Goal: Information Seeking & Learning: Learn about a topic

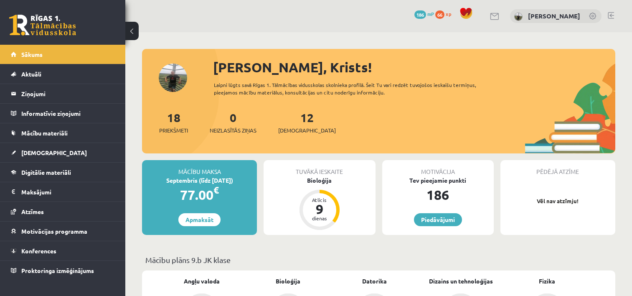
scroll to position [42, 0]
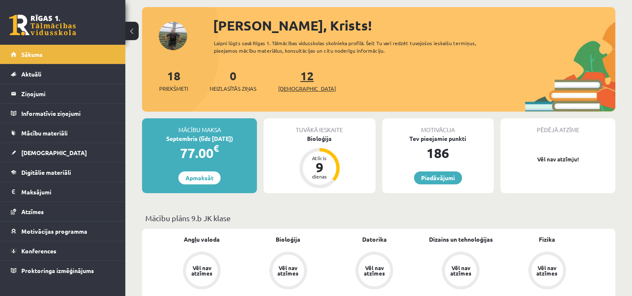
click at [293, 88] on span "[DEMOGRAPHIC_DATA]" at bounding box center [307, 88] width 58 height 8
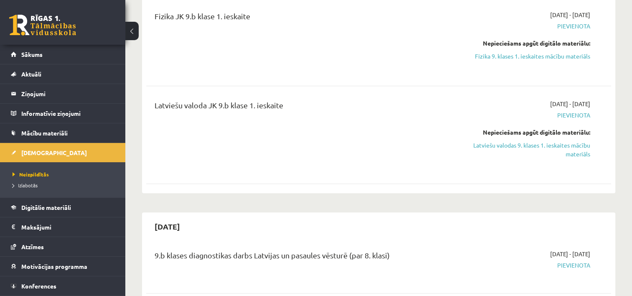
scroll to position [376, 0]
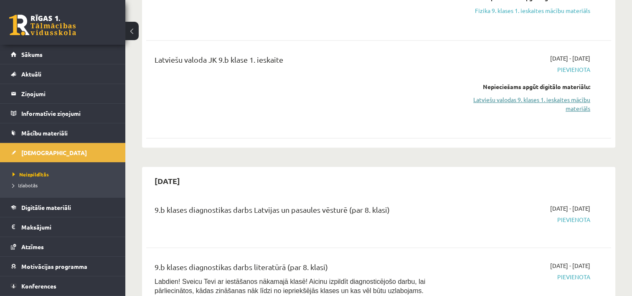
click at [536, 109] on link "Latviešu valodas 9. klases 1. ieskaites mācību materiāls" at bounding box center [521, 104] width 137 height 18
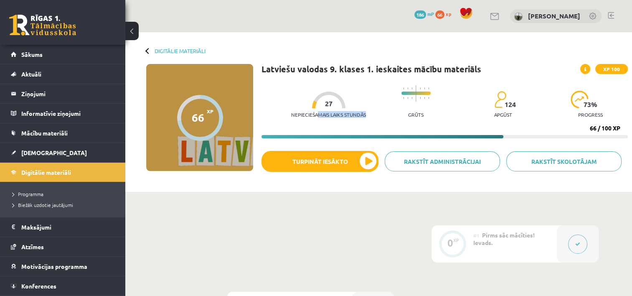
drag, startPoint x: 311, startPoint y: 116, endPoint x: 374, endPoint y: 117, distance: 63.5
click at [374, 117] on div "Nepieciešamais laiks stundās 27 Grūts 124 apgūst 73 % progress" at bounding box center [459, 101] width 337 height 41
drag, startPoint x: 374, startPoint y: 117, endPoint x: 349, endPoint y: 116, distance: 24.7
click at [349, 116] on p "Nepieciešamais laiks stundās" at bounding box center [328, 114] width 75 height 6
click at [333, 114] on p "Nepieciešamais laiks stundās" at bounding box center [328, 114] width 75 height 6
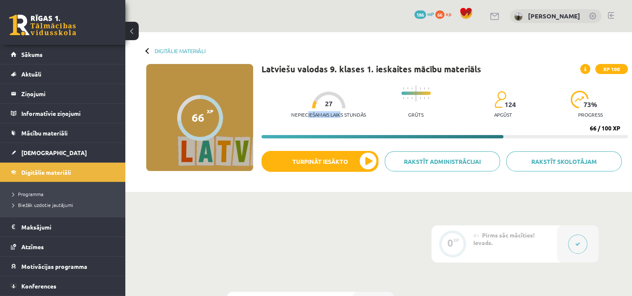
drag, startPoint x: 301, startPoint y: 113, endPoint x: 336, endPoint y: 113, distance: 34.2
click at [336, 113] on p "Nepieciešamais laiks stundās" at bounding box center [328, 114] width 75 height 6
drag, startPoint x: 336, startPoint y: 113, endPoint x: 322, endPoint y: 113, distance: 13.4
click at [322, 113] on p "Nepieciešamais laiks stundās" at bounding box center [328, 114] width 75 height 6
click at [586, 69] on icon at bounding box center [585, 69] width 2 height 5
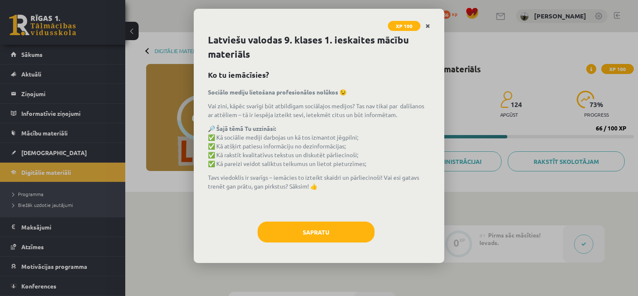
click at [426, 27] on icon "Close" at bounding box center [427, 26] width 5 height 6
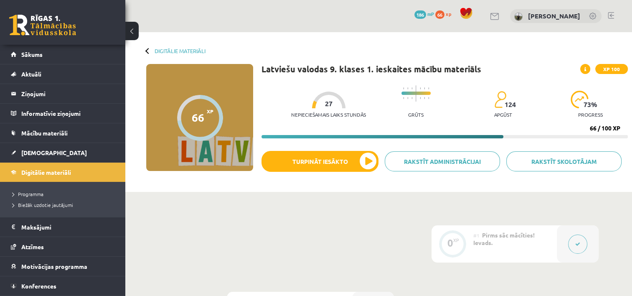
click at [443, 15] on span "66" at bounding box center [439, 14] width 9 height 8
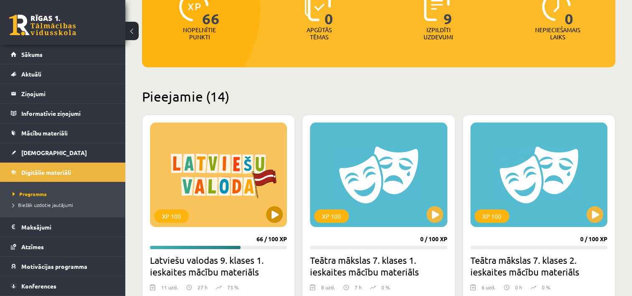
scroll to position [125, 0]
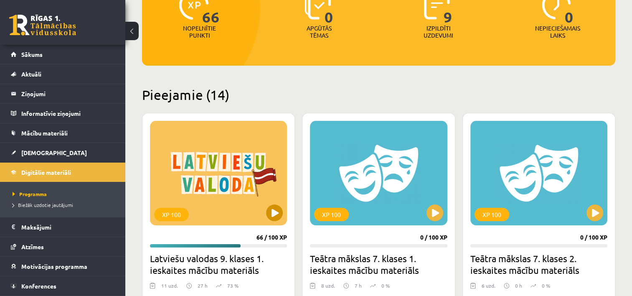
click at [203, 197] on div "XP 100" at bounding box center [218, 173] width 137 height 104
click at [242, 147] on div "XP 100" at bounding box center [218, 173] width 137 height 104
click at [175, 214] on div "XP 100" at bounding box center [171, 214] width 35 height 13
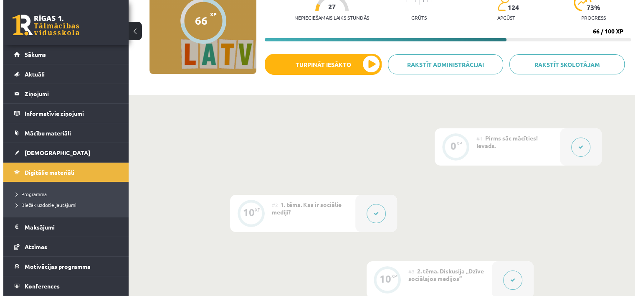
scroll to position [209, 0]
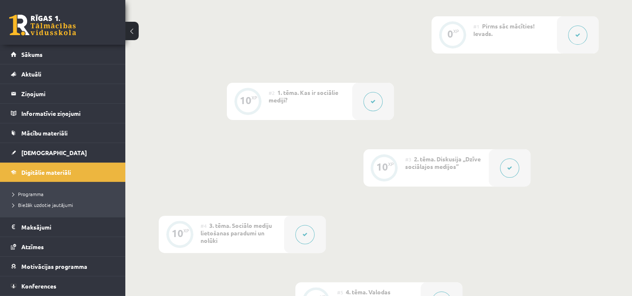
click at [372, 102] on icon at bounding box center [372, 101] width 5 height 5
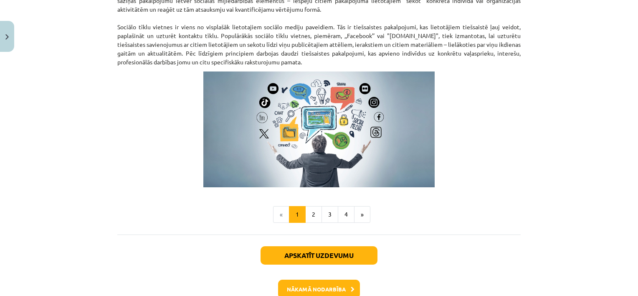
scroll to position [591, 0]
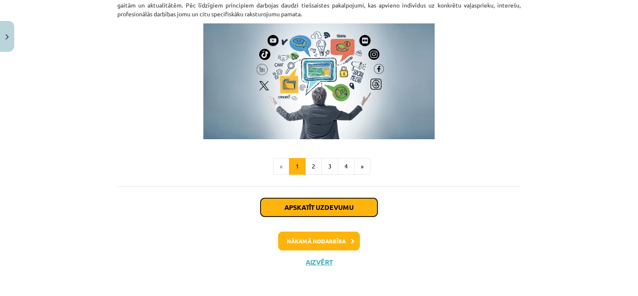
click at [312, 206] on button "Apskatīt uzdevumu" at bounding box center [319, 207] width 117 height 18
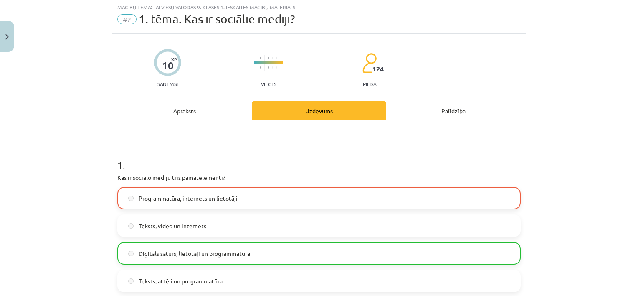
scroll to position [21, 0]
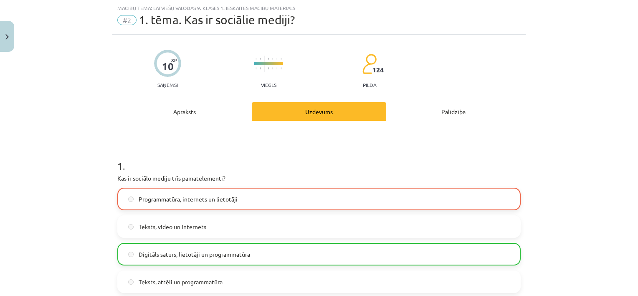
click at [146, 200] on span "Programmatūra, internets un lietotāji" at bounding box center [188, 199] width 99 height 9
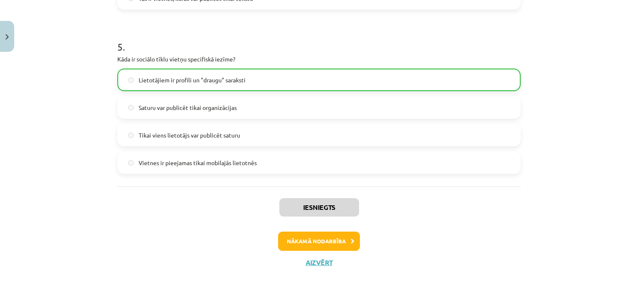
scroll to position [797, 0]
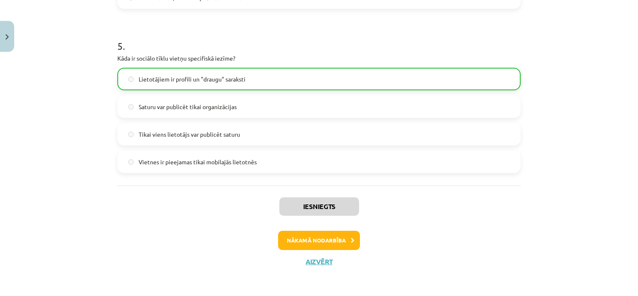
click at [159, 84] on label "Lietotājiem ir profili un "draugu" saraksti" at bounding box center [319, 78] width 402 height 21
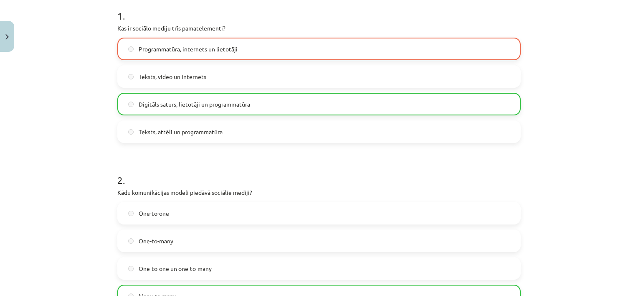
scroll to position [0, 0]
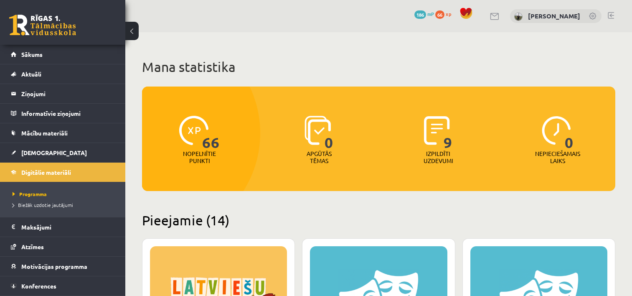
scroll to position [125, 0]
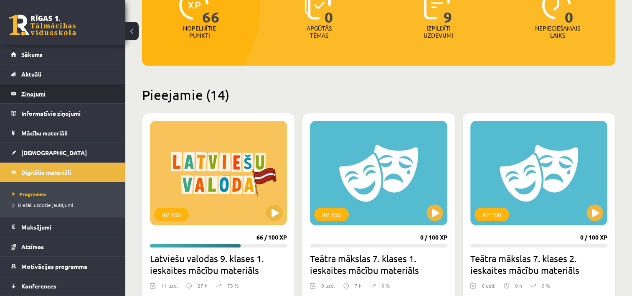
click at [37, 90] on legend "Ziņojumi 0" at bounding box center [68, 93] width 94 height 19
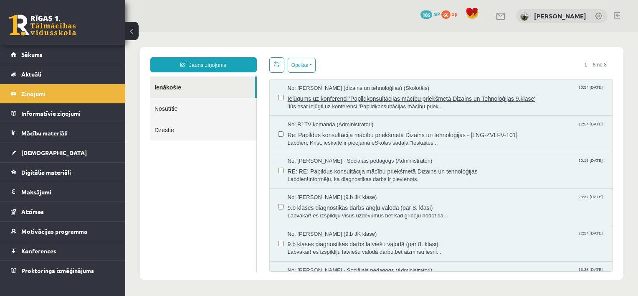
click at [375, 98] on span "Ielūgums uz konferenci 'Papildkonsultācijas mācību priekšmetā Dizains un Tehnol…" at bounding box center [446, 97] width 317 height 10
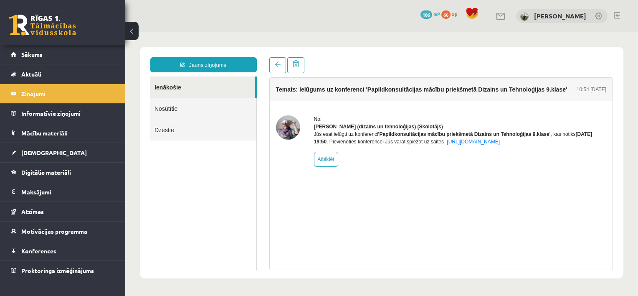
click at [43, 25] on link at bounding box center [42, 25] width 67 height 21
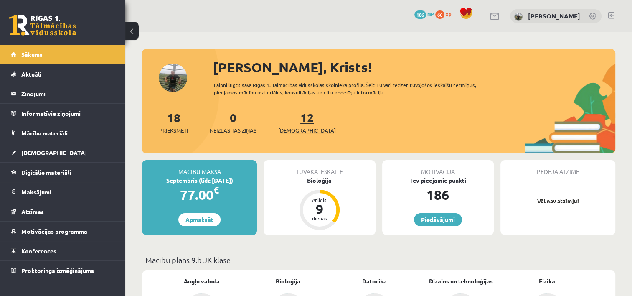
click at [294, 123] on link "12 Ieskaites" at bounding box center [307, 122] width 58 height 25
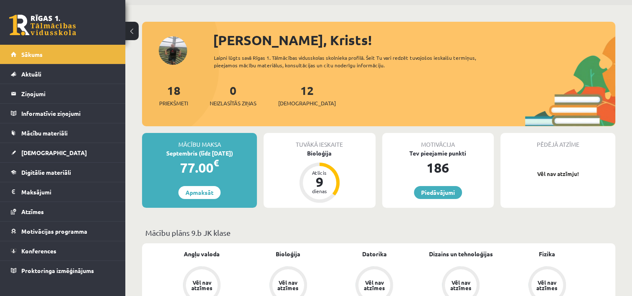
scroll to position [42, 0]
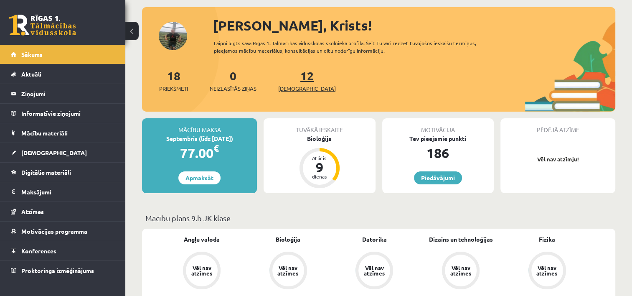
click at [297, 88] on span "[DEMOGRAPHIC_DATA]" at bounding box center [307, 88] width 58 height 8
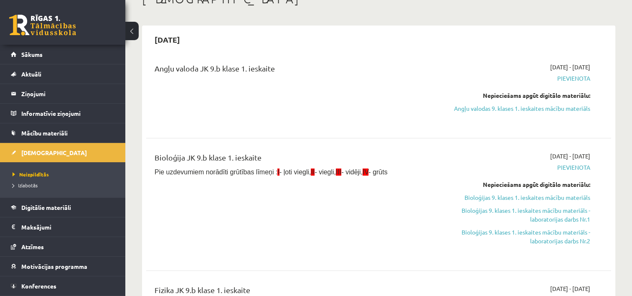
scroll to position [167, 0]
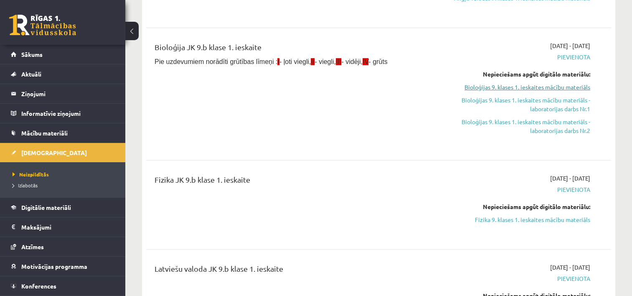
click at [544, 91] on link "Bioloģijas 9. klases 1. ieskaites mācību materiāls" at bounding box center [521, 87] width 137 height 9
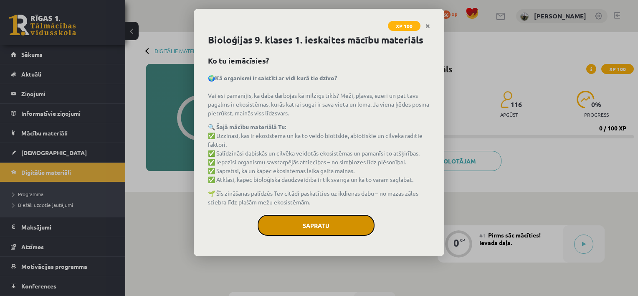
click at [324, 222] on button "Sapratu" at bounding box center [316, 225] width 117 height 21
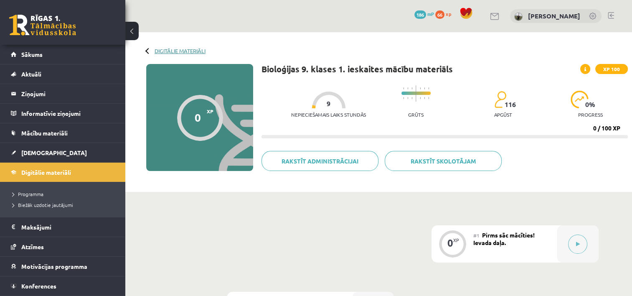
click at [172, 49] on link "Digitālie materiāli" at bounding box center [179, 51] width 51 height 6
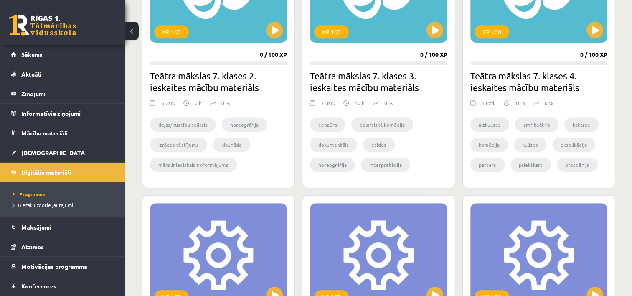
scroll to position [459, 0]
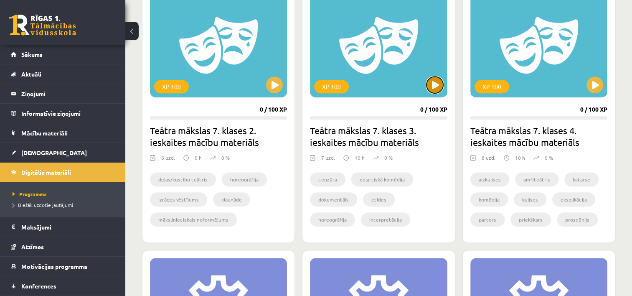
click at [434, 88] on button at bounding box center [434, 84] width 17 height 17
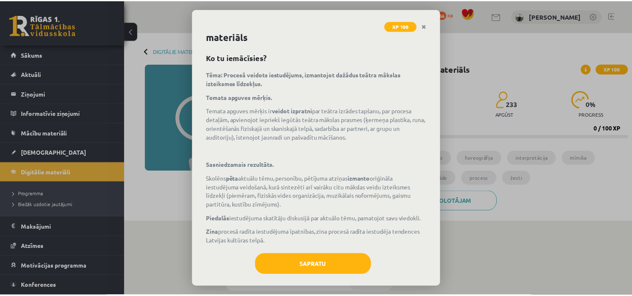
scroll to position [34, 0]
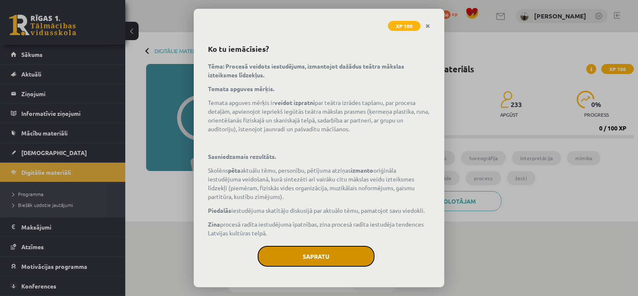
click at [305, 258] on button "Sapratu" at bounding box center [316, 256] width 117 height 21
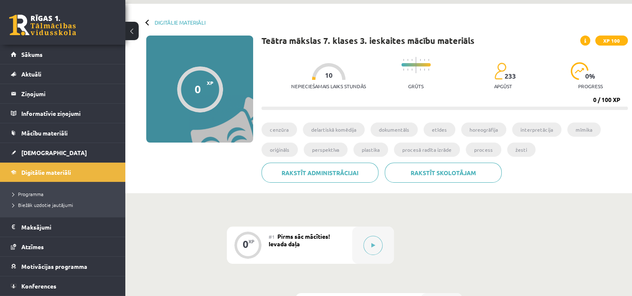
scroll to position [0, 0]
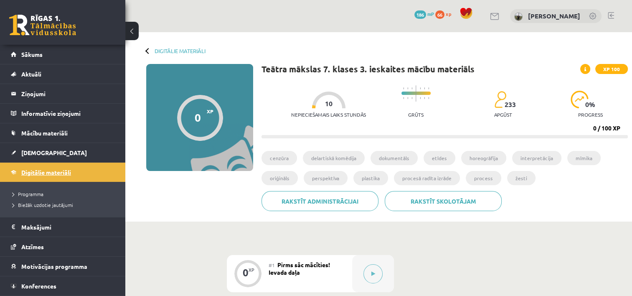
click at [65, 172] on span "Digitālie materiāli" at bounding box center [46, 172] width 50 height 8
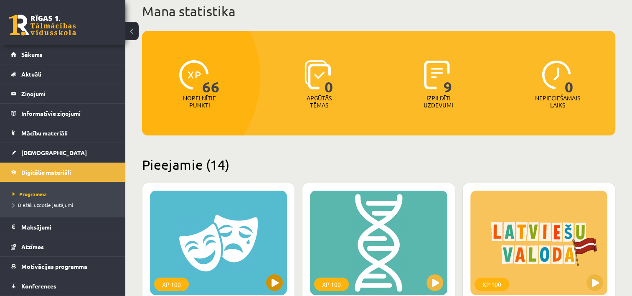
scroll to position [167, 0]
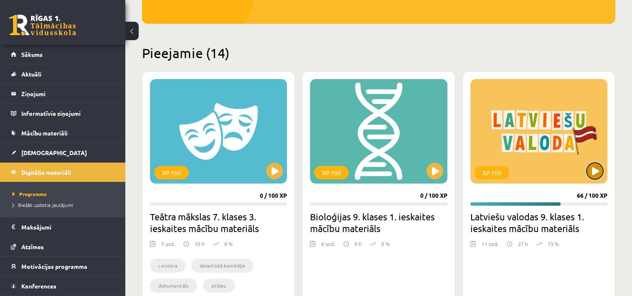
click at [595, 170] on button at bounding box center [594, 170] width 17 height 17
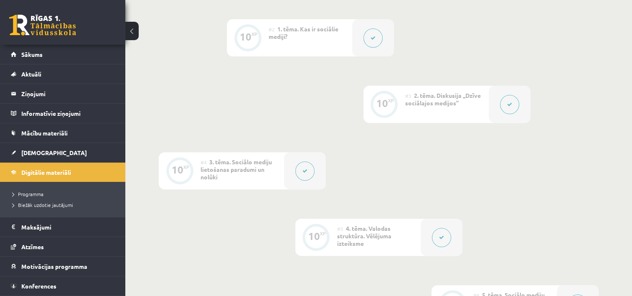
scroll to position [167, 0]
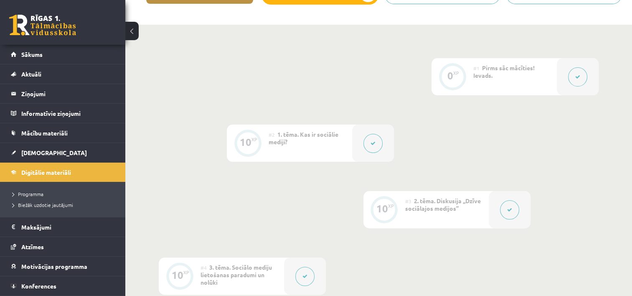
drag, startPoint x: 433, startPoint y: 147, endPoint x: 246, endPoint y: 93, distance: 195.1
click at [446, 84] on div "0 XP" at bounding box center [452, 75] width 25 height 25
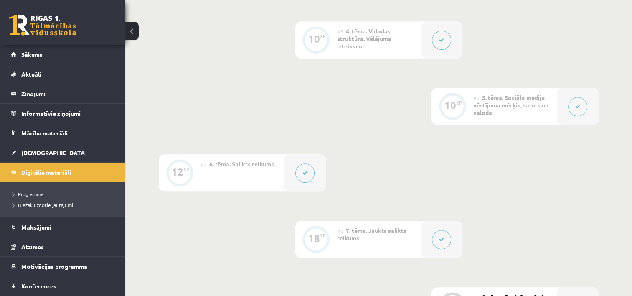
scroll to position [359, 0]
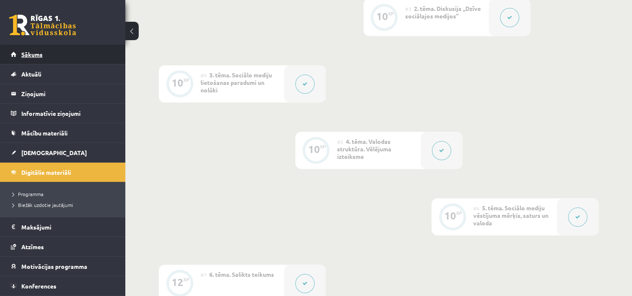
click at [32, 52] on span "Sākums" at bounding box center [31, 55] width 21 height 8
